Goal: Information Seeking & Learning: Compare options

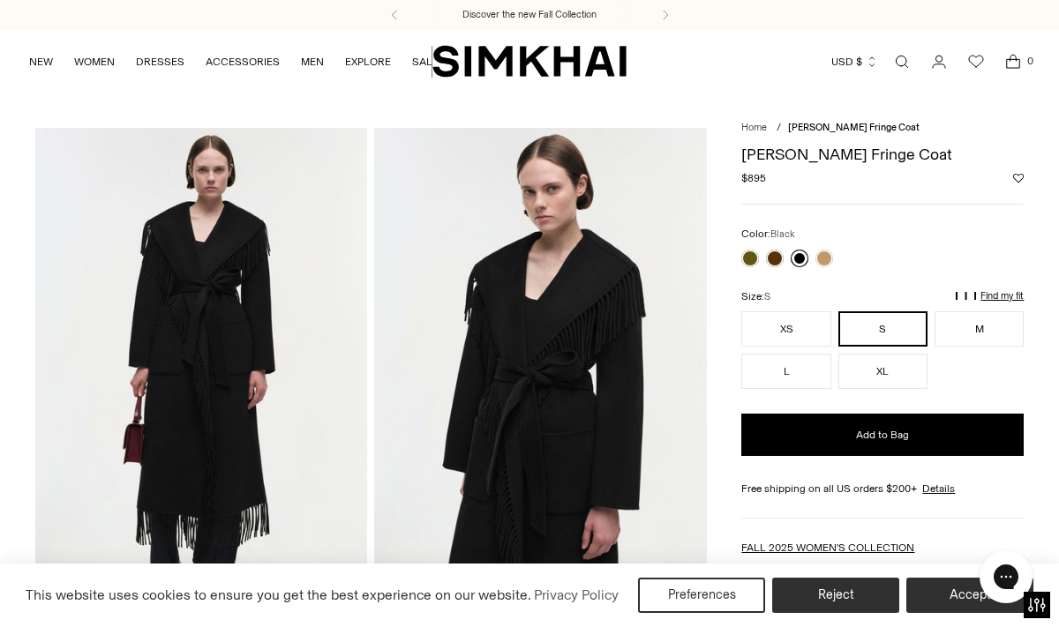
click at [801, 252] on link at bounding box center [800, 259] width 18 height 18
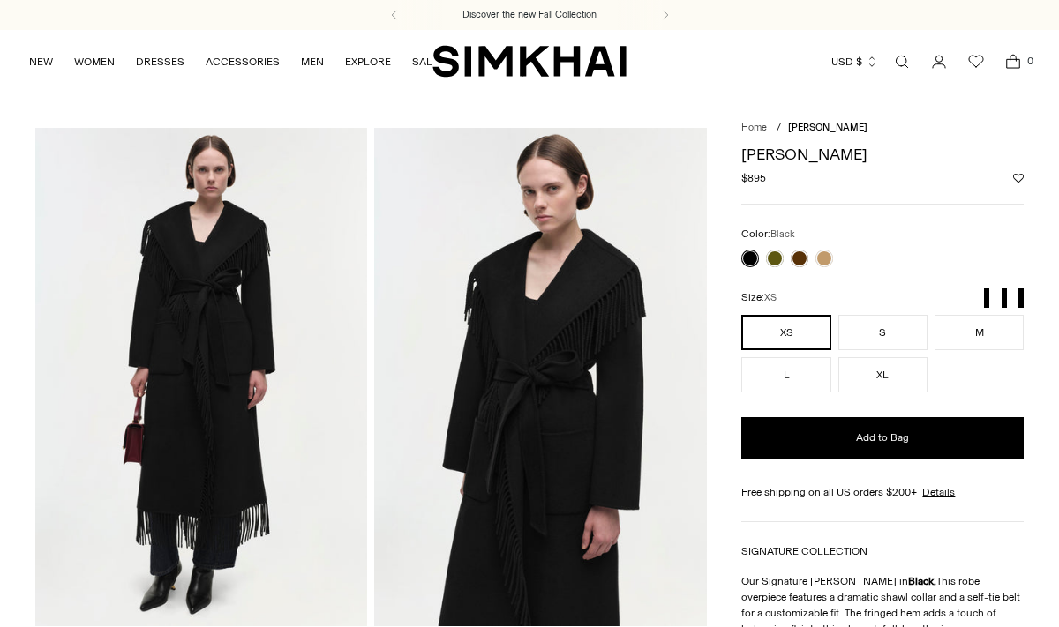
click at [777, 252] on link at bounding box center [775, 259] width 18 height 18
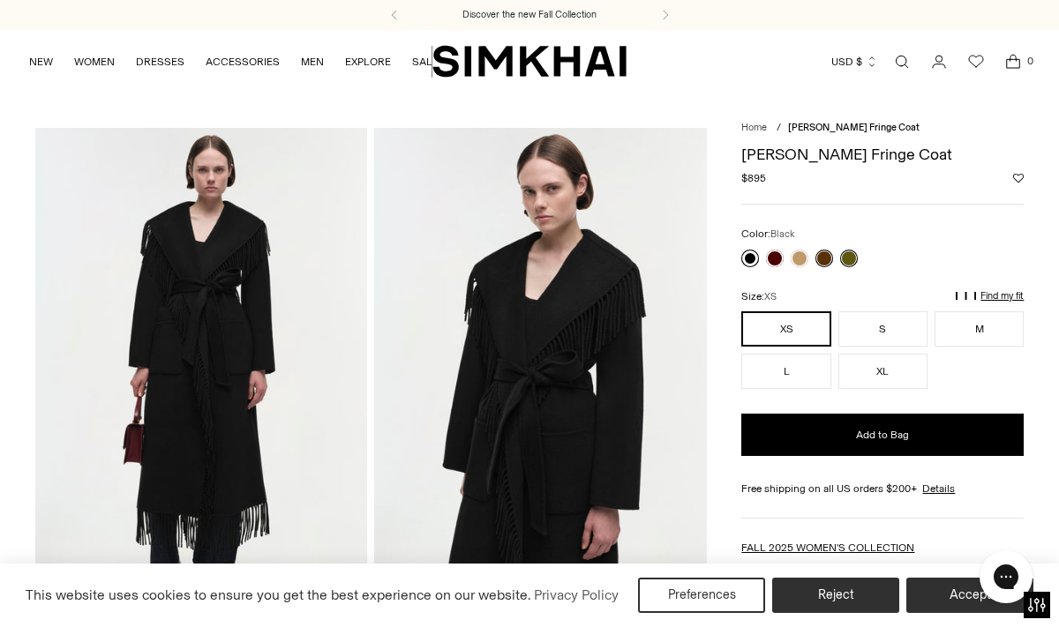
click at [748, 258] on link at bounding box center [750, 259] width 18 height 18
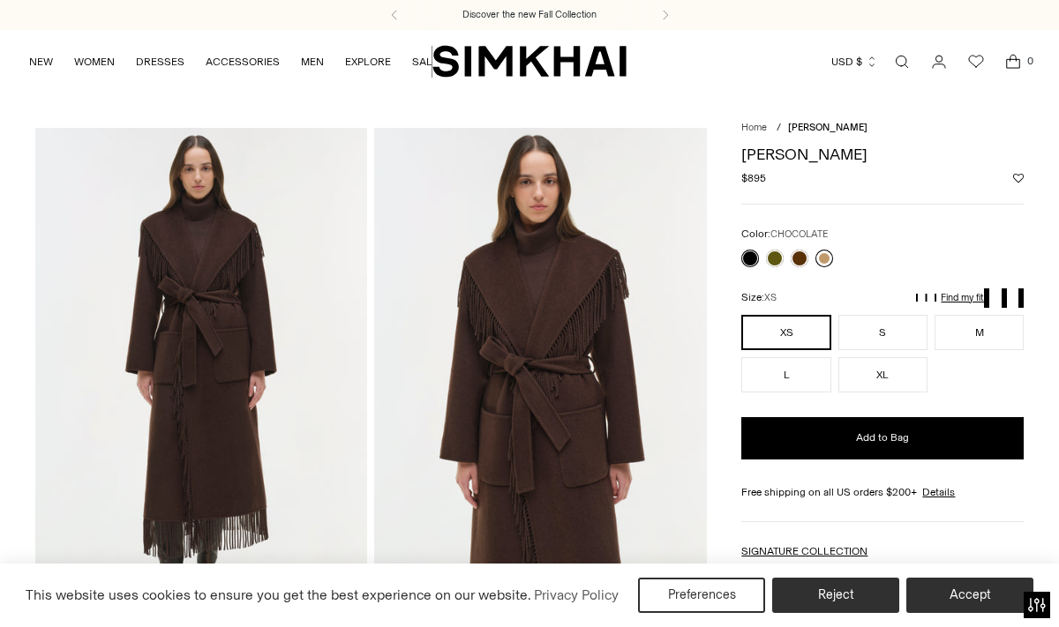
click at [828, 255] on link at bounding box center [824, 259] width 18 height 18
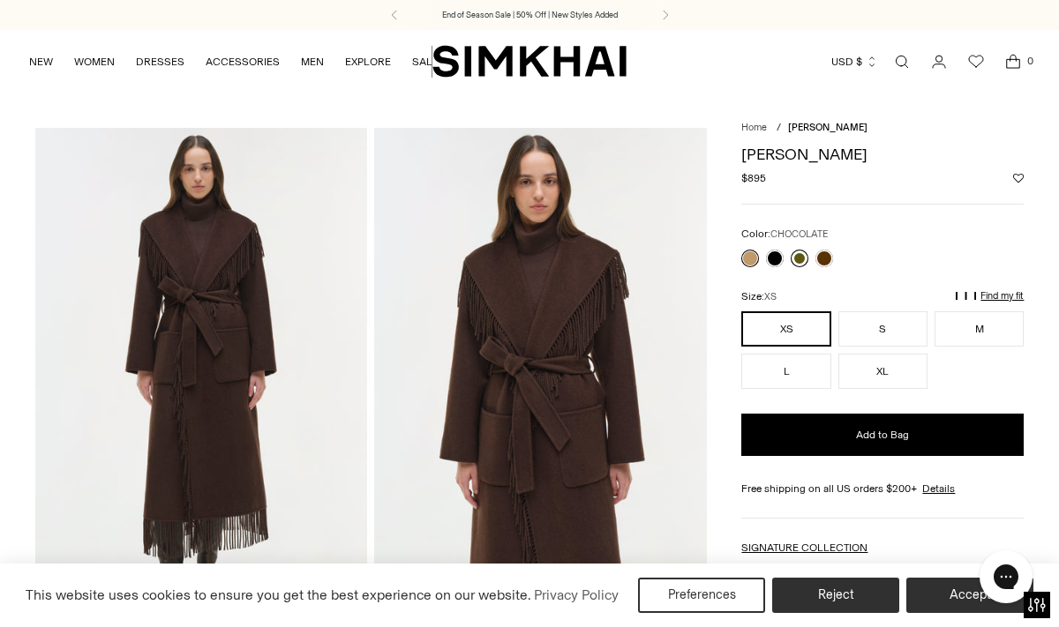
click at [804, 254] on link at bounding box center [800, 259] width 18 height 18
click at [852, 255] on link at bounding box center [849, 259] width 18 height 18
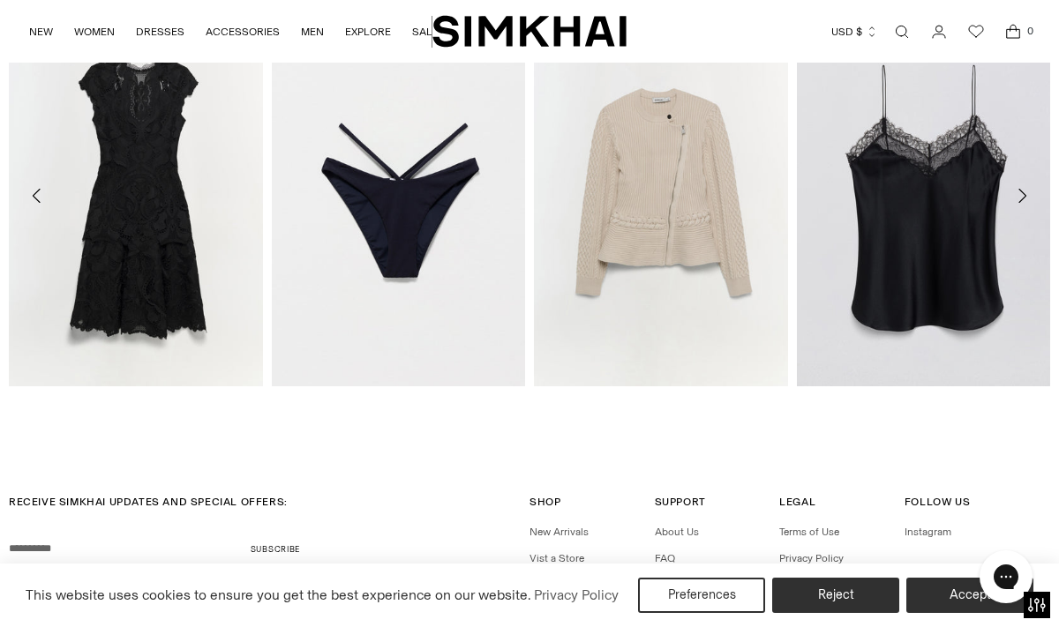
scroll to position [2737, 0]
